Goal: Information Seeking & Learning: Learn about a topic

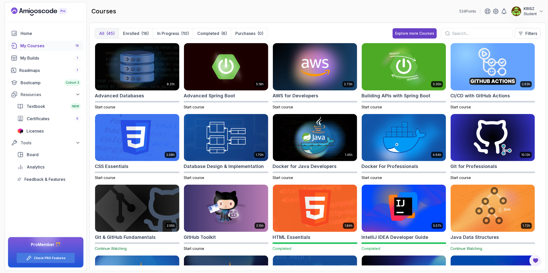
click at [170, 40] on div "All (45) Enrolled (16) In Progress (10) Completed (6) Purchases (0) Explore mor…" at bounding box center [318, 35] width 446 height 15
click at [170, 36] on button "In Progress (10)" at bounding box center [173, 33] width 40 height 10
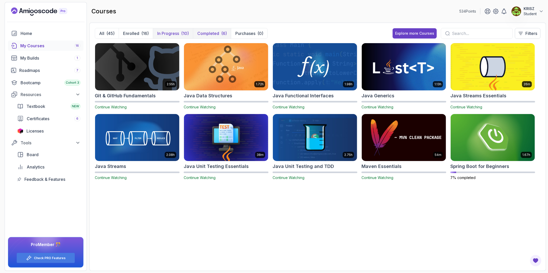
click at [217, 33] on p "Completed" at bounding box center [208, 33] width 22 height 6
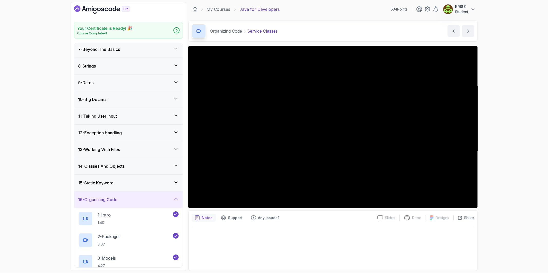
scroll to position [114, 0]
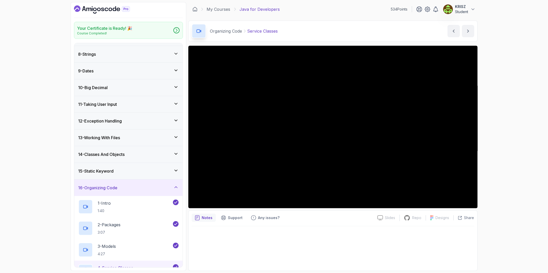
click at [165, 170] on div "15 - Static Keyword" at bounding box center [128, 171] width 100 height 6
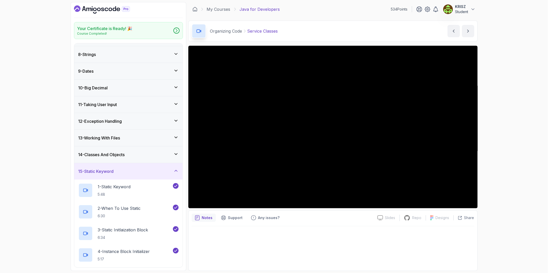
click at [159, 158] on div "14 - Classes And Objects" at bounding box center [128, 154] width 108 height 16
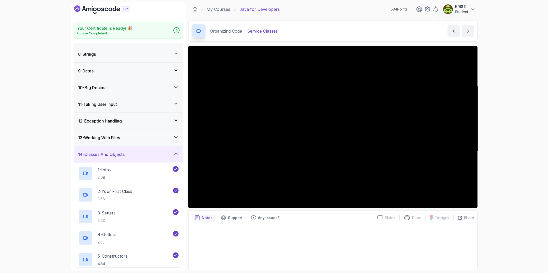
click at [146, 154] on div "14 - Classes And Objects" at bounding box center [128, 154] width 100 height 6
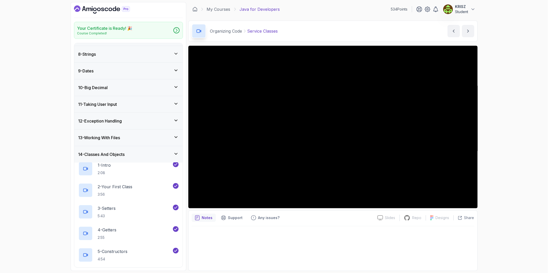
scroll to position [93, 0]
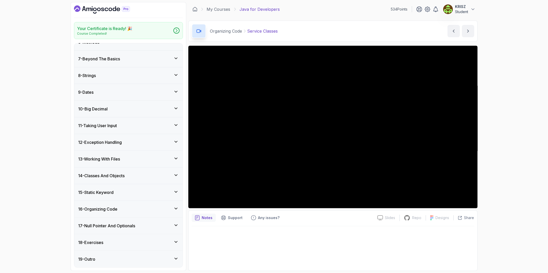
click at [125, 193] on div "15 - Static Keyword" at bounding box center [128, 192] width 100 height 6
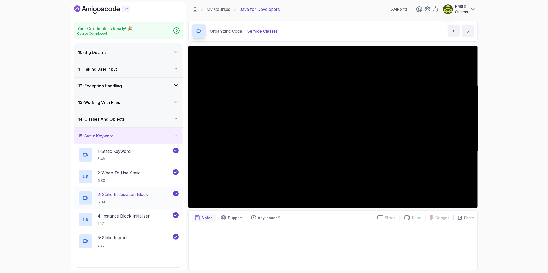
scroll to position [150, 0]
click at [110, 154] on h2 "1 - Static Keyword 5:48" at bounding box center [114, 153] width 33 height 13
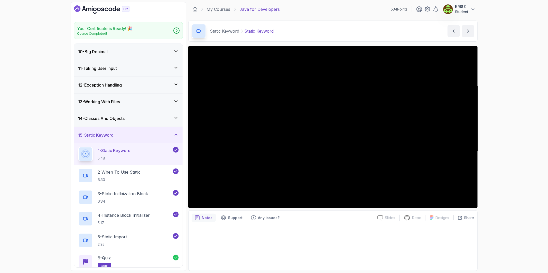
click at [530, 161] on div "Your Certificate is Ready! 🎉 Course Completed! 1 - Intro 2 - Loops 3 - If State…" at bounding box center [274, 136] width 548 height 273
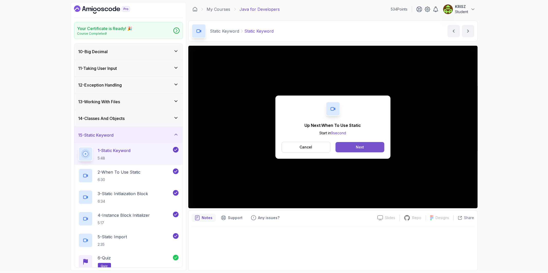
click at [342, 149] on button "Next" at bounding box center [359, 147] width 49 height 10
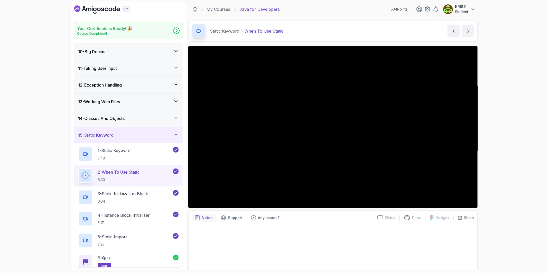
click at [505, 150] on div "Your Certificate is Ready! 🎉 Course Completed! 1 - Intro 2 - Loops 3 - If State…" at bounding box center [274, 136] width 548 height 273
click at [487, 150] on div "Your Certificate is Ready! 🎉 Course Completed! 1 - Intro 2 - Loops 3 - If State…" at bounding box center [274, 136] width 548 height 273
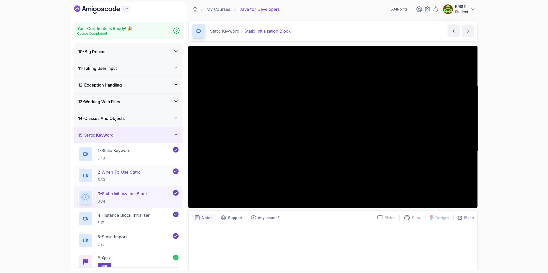
click at [141, 171] on p "2 - When To Use Static" at bounding box center [119, 172] width 43 height 6
